Goal: Information Seeking & Learning: Learn about a topic

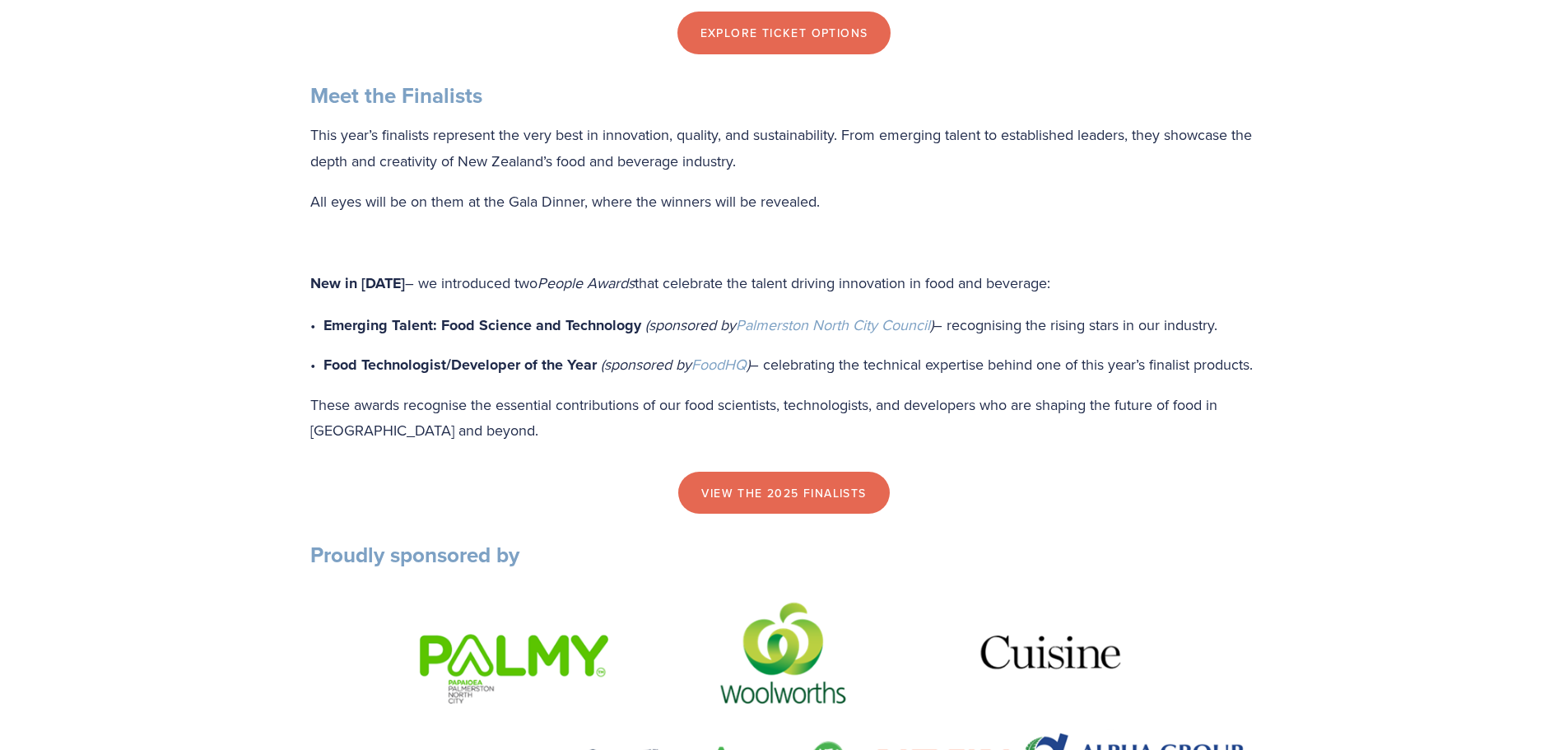
scroll to position [1646, 0]
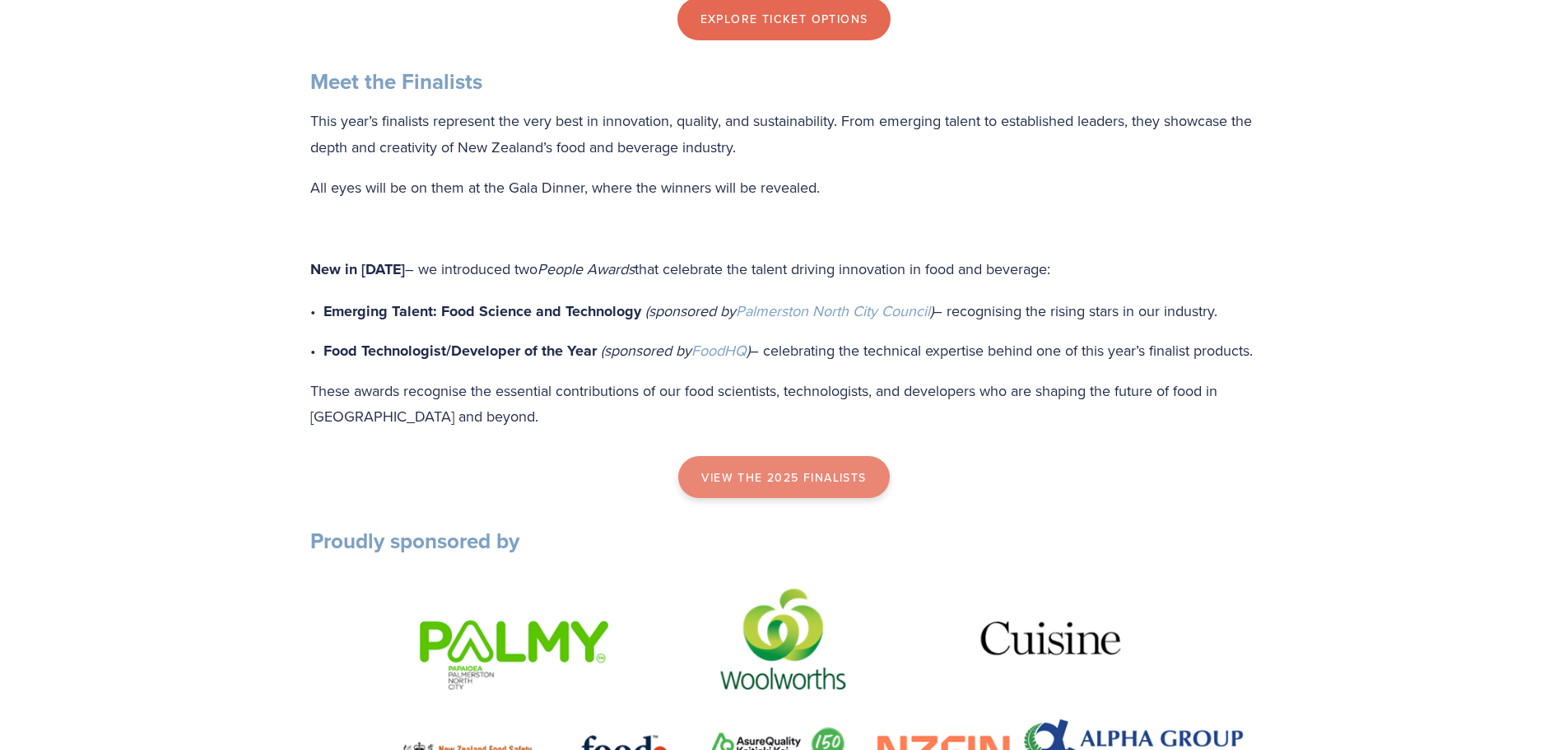
click at [842, 499] on link "view the 2025 finalists" at bounding box center [784, 477] width 211 height 43
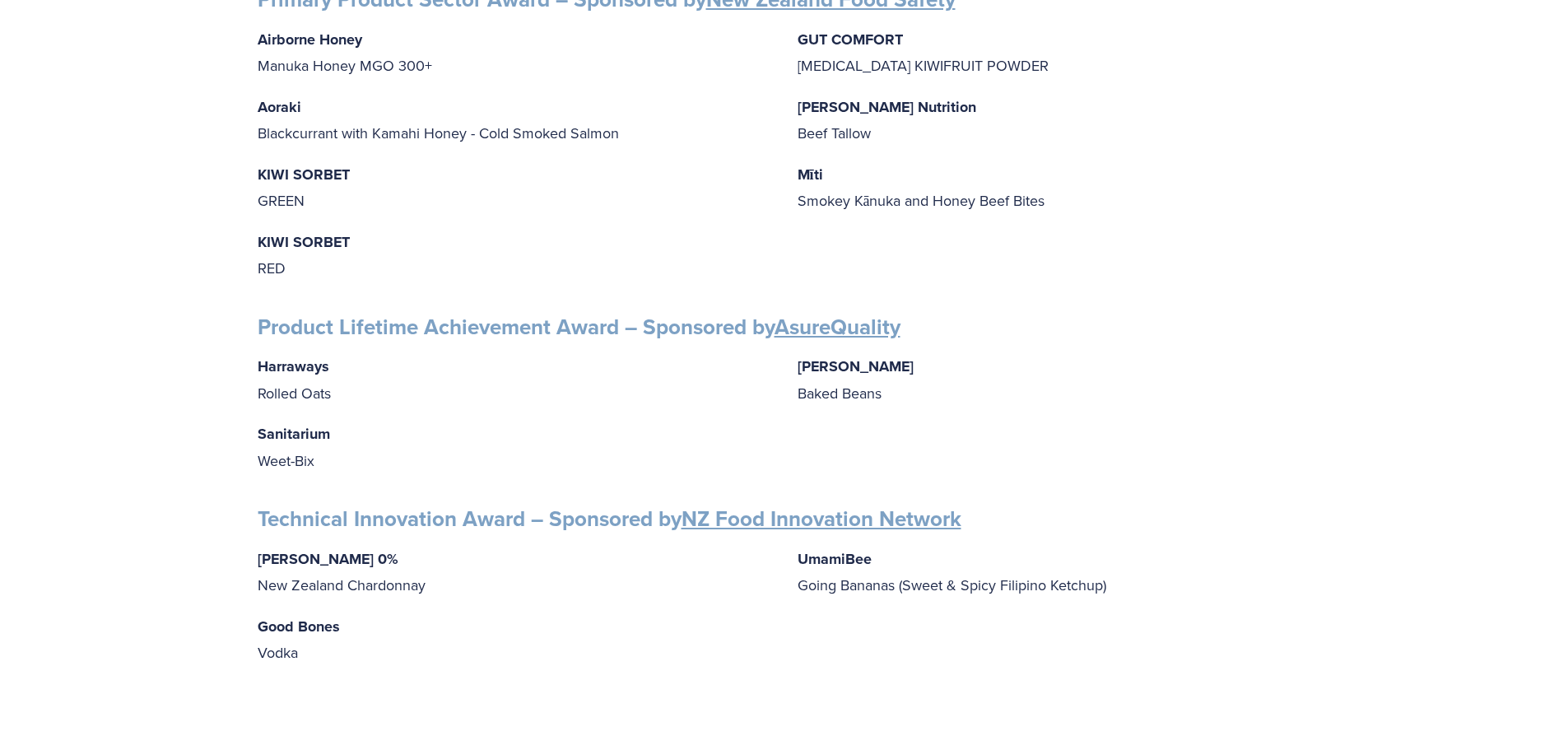
scroll to position [2386, 0]
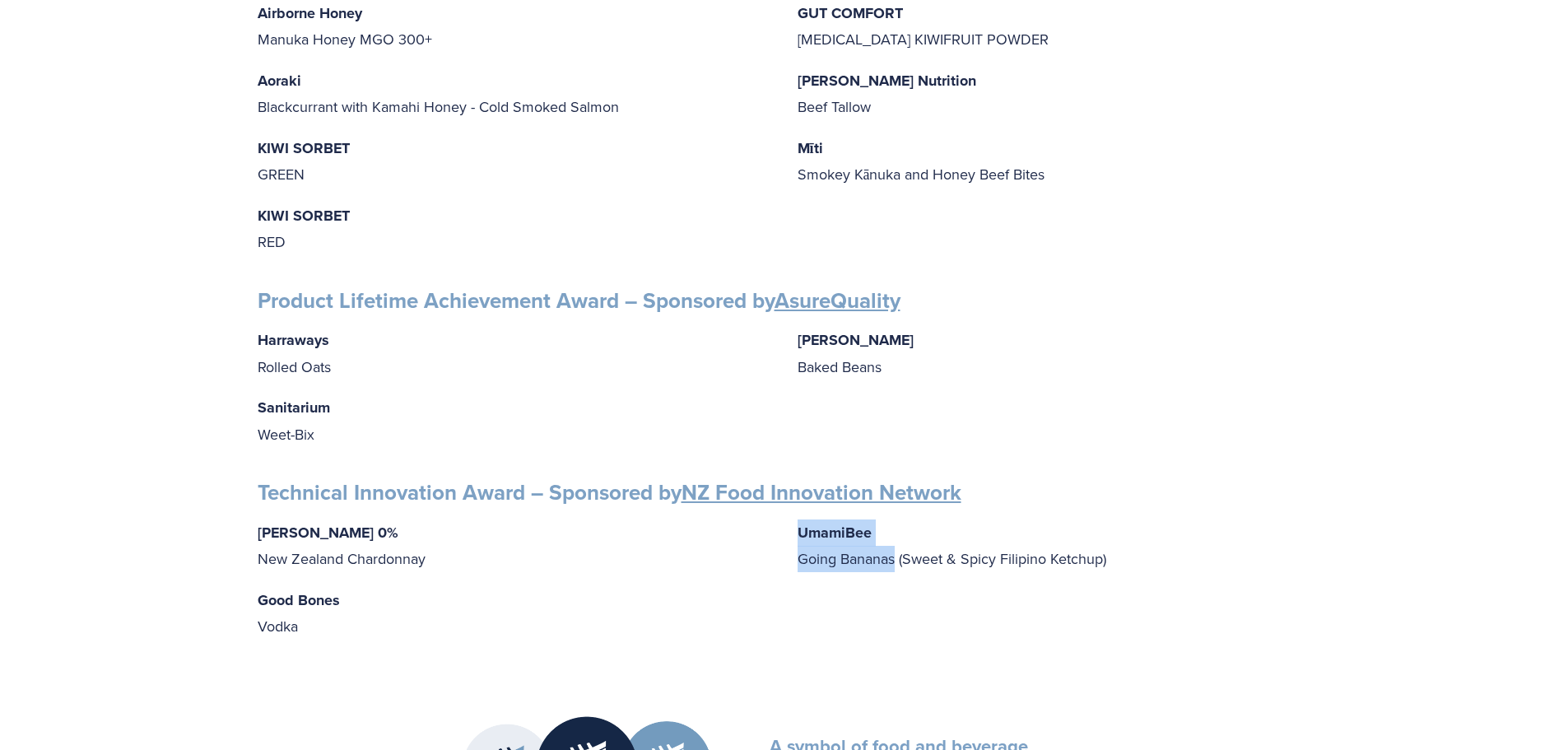
drag, startPoint x: 799, startPoint y: 512, endPoint x: 897, endPoint y: 542, distance: 102.5
click at [897, 542] on p "UmamiBee Going Bananas (Sweet & Spicy Filipino Ketchup)" at bounding box center [1055, 545] width 513 height 52
copy p "UmamiBee Going Bananas"
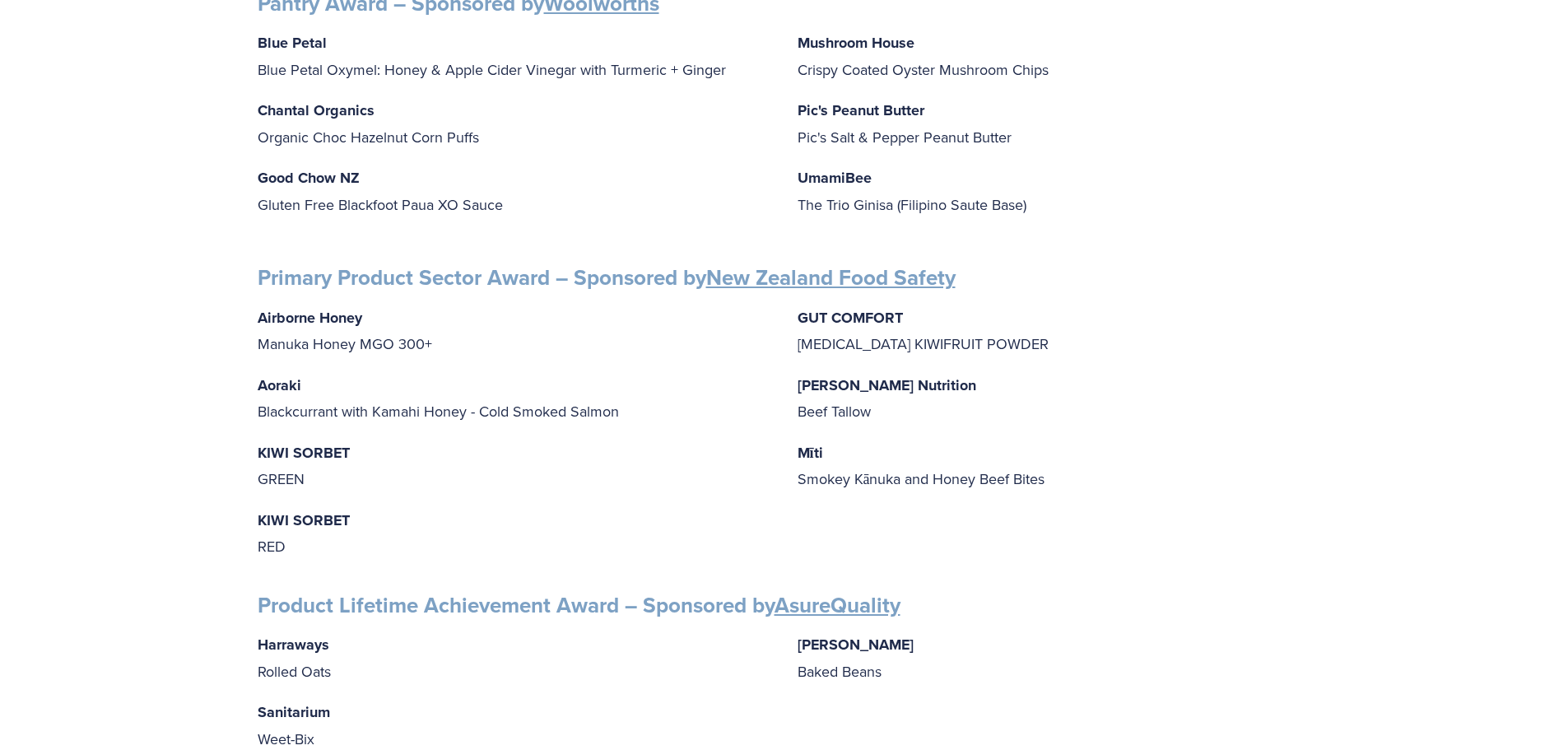
scroll to position [2057, 0]
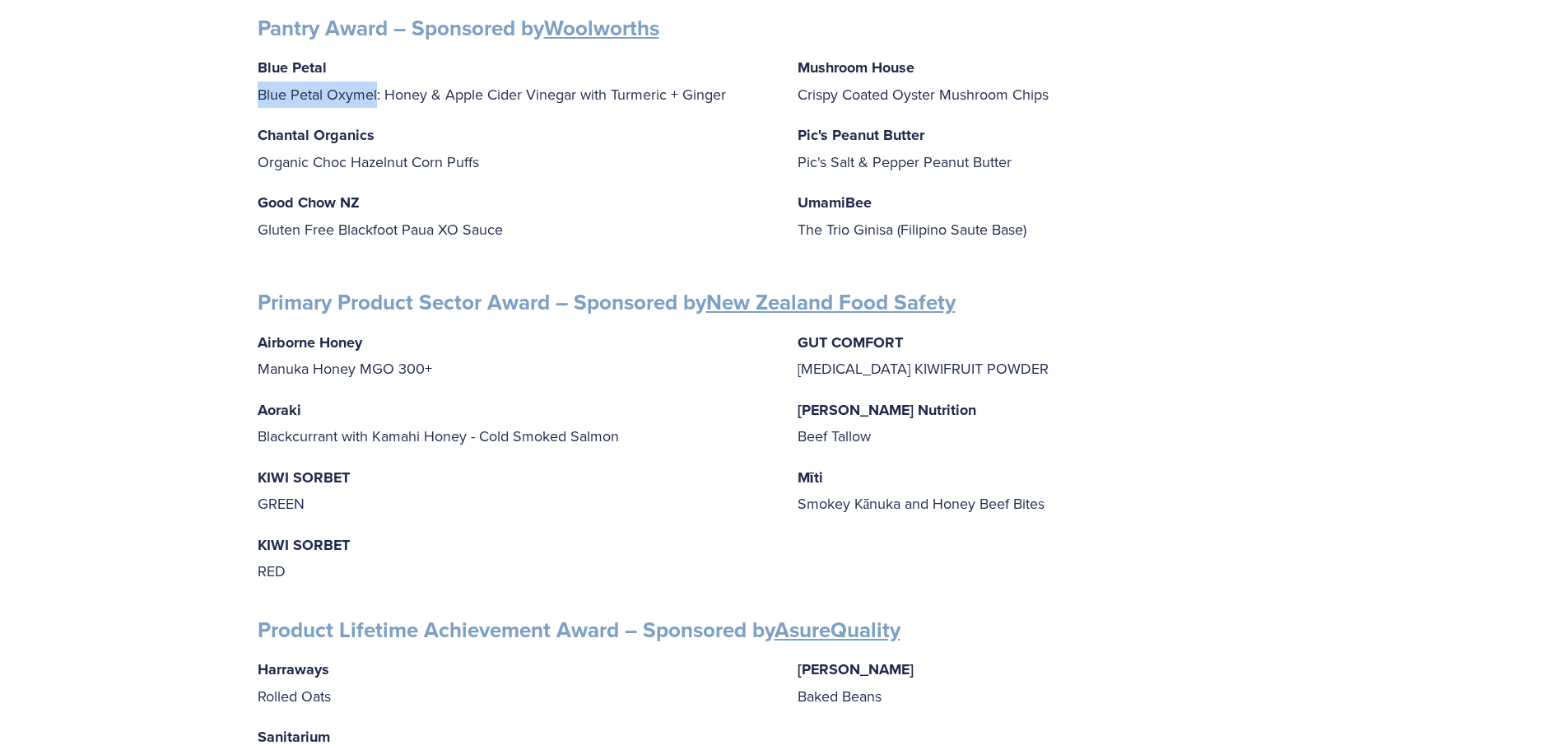
drag, startPoint x: 257, startPoint y: 81, endPoint x: 374, endPoint y: 79, distance: 117.0
click at [374, 79] on p "Blue Petal Blue Petal Oxymel: Honey & Apple Cider Vinegar with Turmeric + Ginger" at bounding box center [514, 80] width 513 height 52
copy p "Blue Petal Oxymel"
